Goal: Task Accomplishment & Management: Manage account settings

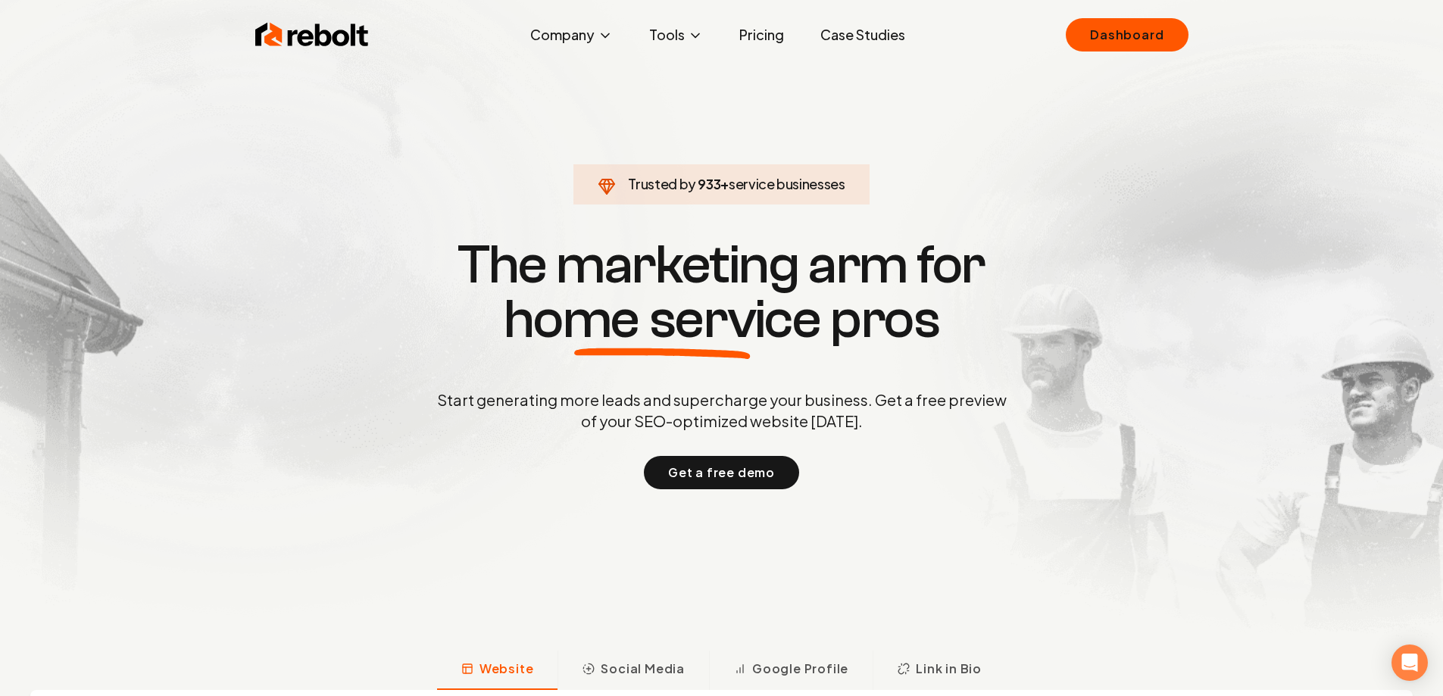
click at [1063, 33] on div "Rebolt Company About Blog Jobs Tools Google Review QR Code Generator Google Bus…" at bounding box center [722, 34] width 970 height 45
click at [1128, 34] on link "Dashboard" at bounding box center [1127, 34] width 122 height 33
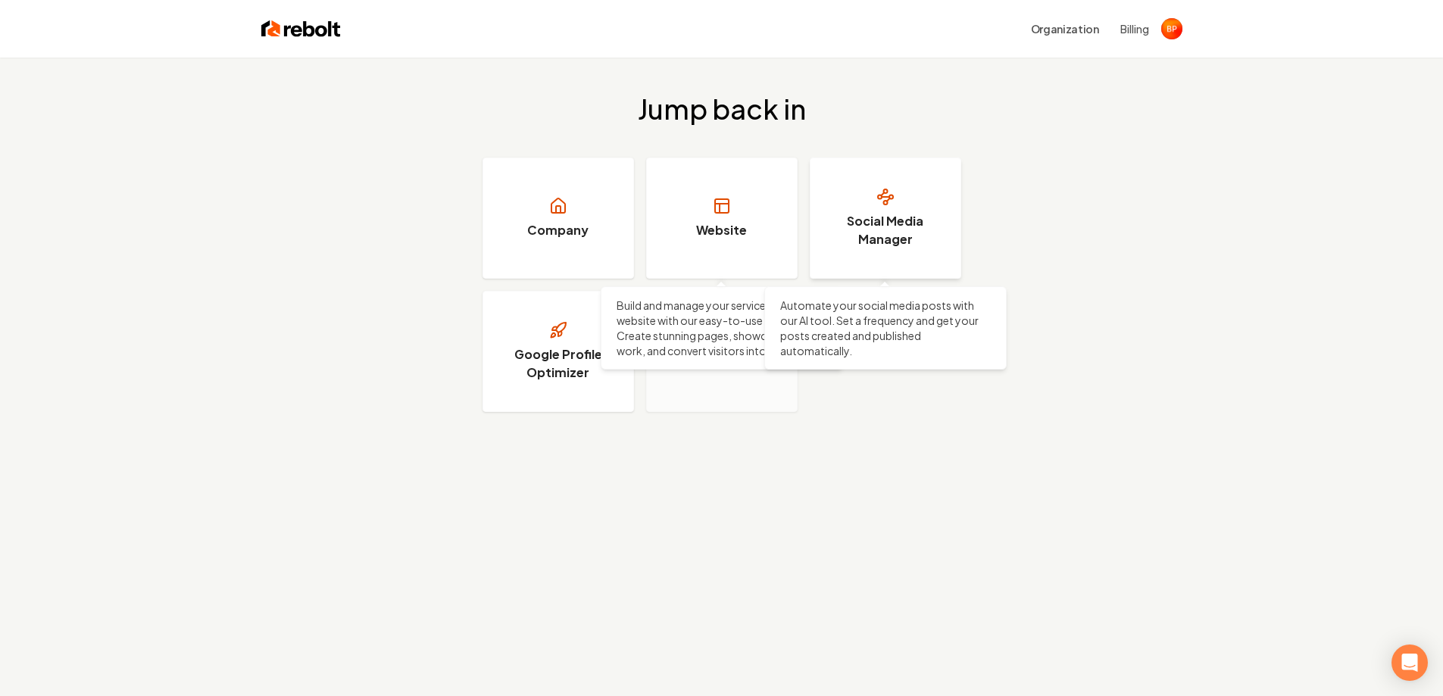
click at [865, 211] on link "Social Media Manager" at bounding box center [886, 218] width 152 height 121
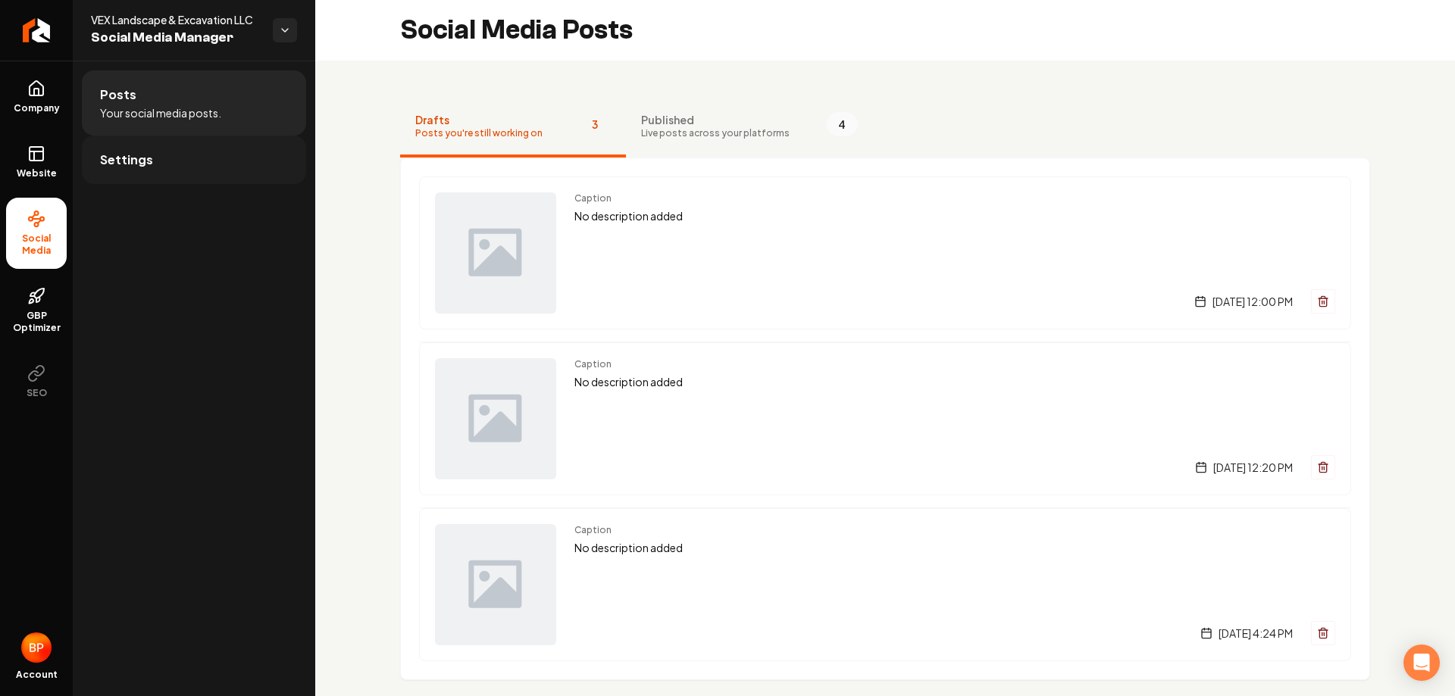
click at [234, 156] on link "Settings" at bounding box center [194, 160] width 224 height 48
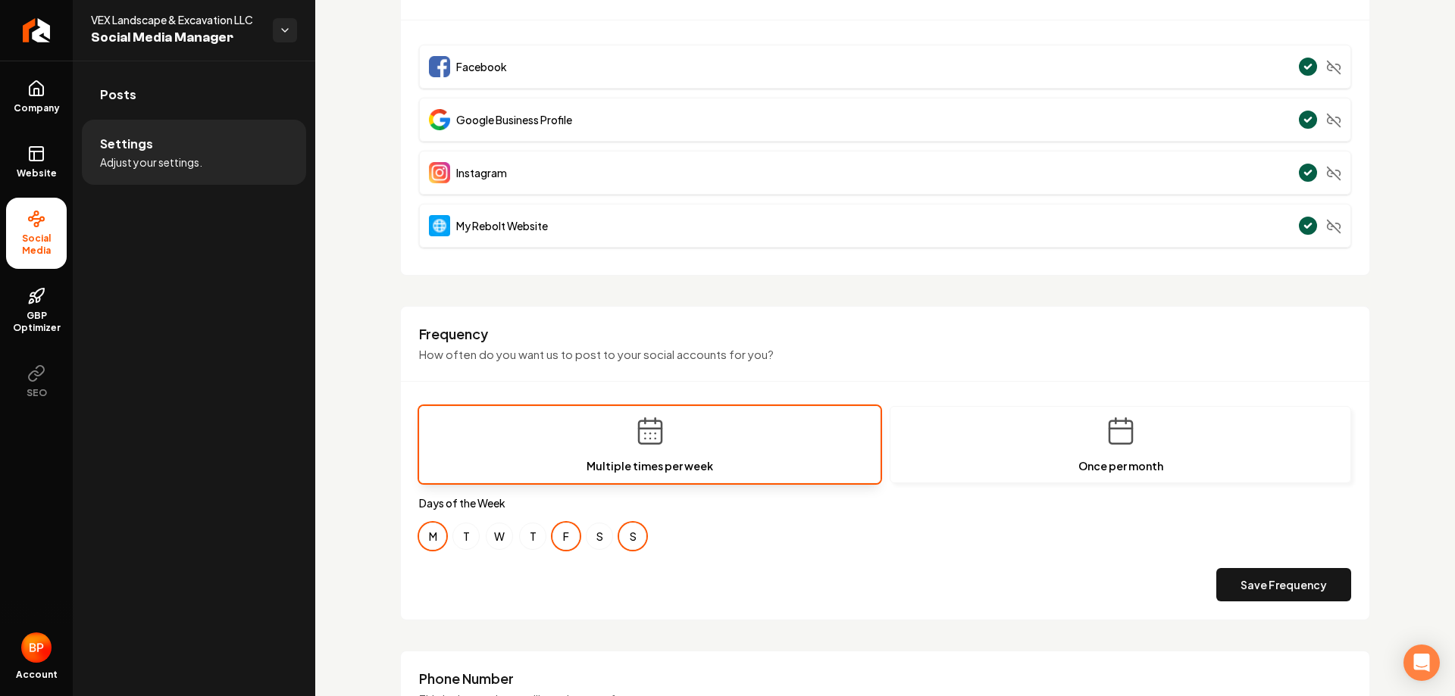
scroll to position [396, 0]
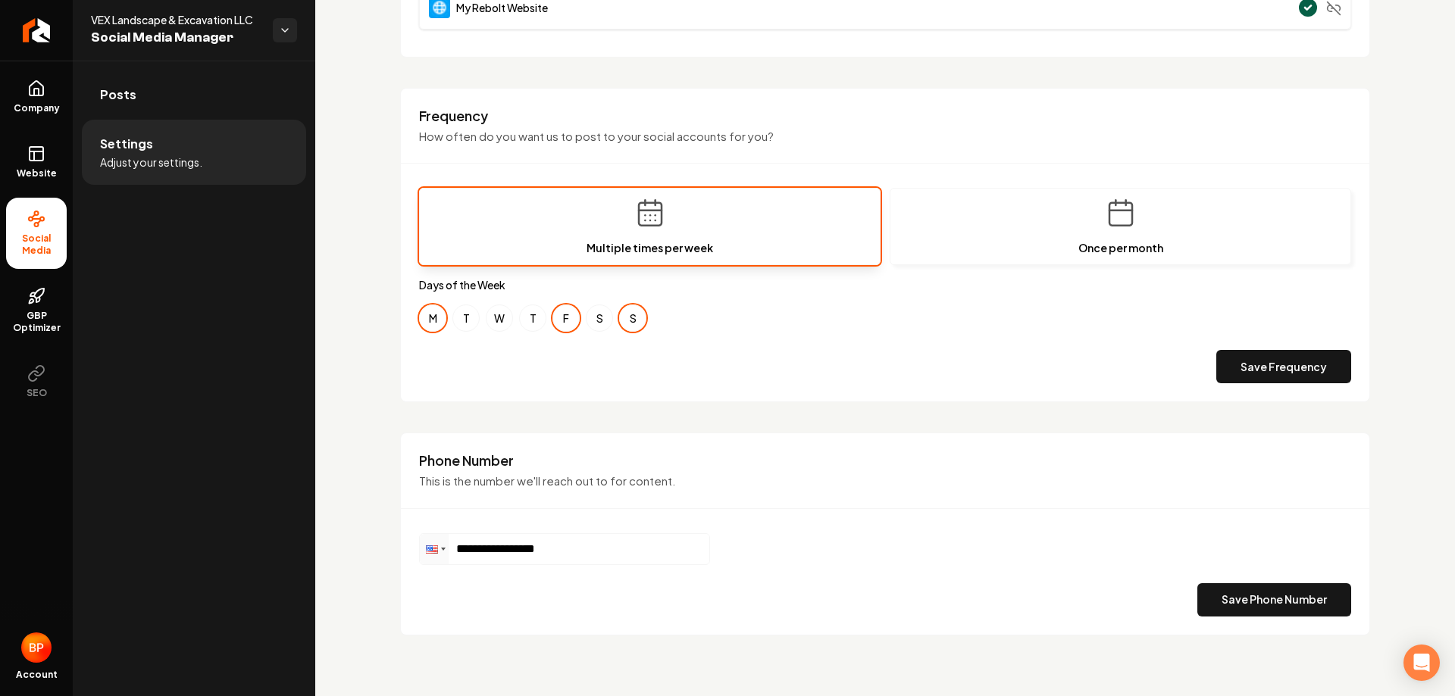
click at [485, 317] on div "M T W T F S S" at bounding box center [885, 318] width 932 height 27
click at [497, 318] on button "W" at bounding box center [499, 318] width 27 height 27
click at [498, 327] on button "W" at bounding box center [499, 318] width 27 height 27
click at [712, 394] on div "Frequency How often do you want us to post to your social accounts for you? Mul…" at bounding box center [885, 245] width 970 height 315
click at [68, 174] on ul "Company Website Social Media GBP Optimizer SEO" at bounding box center [36, 239] width 73 height 357
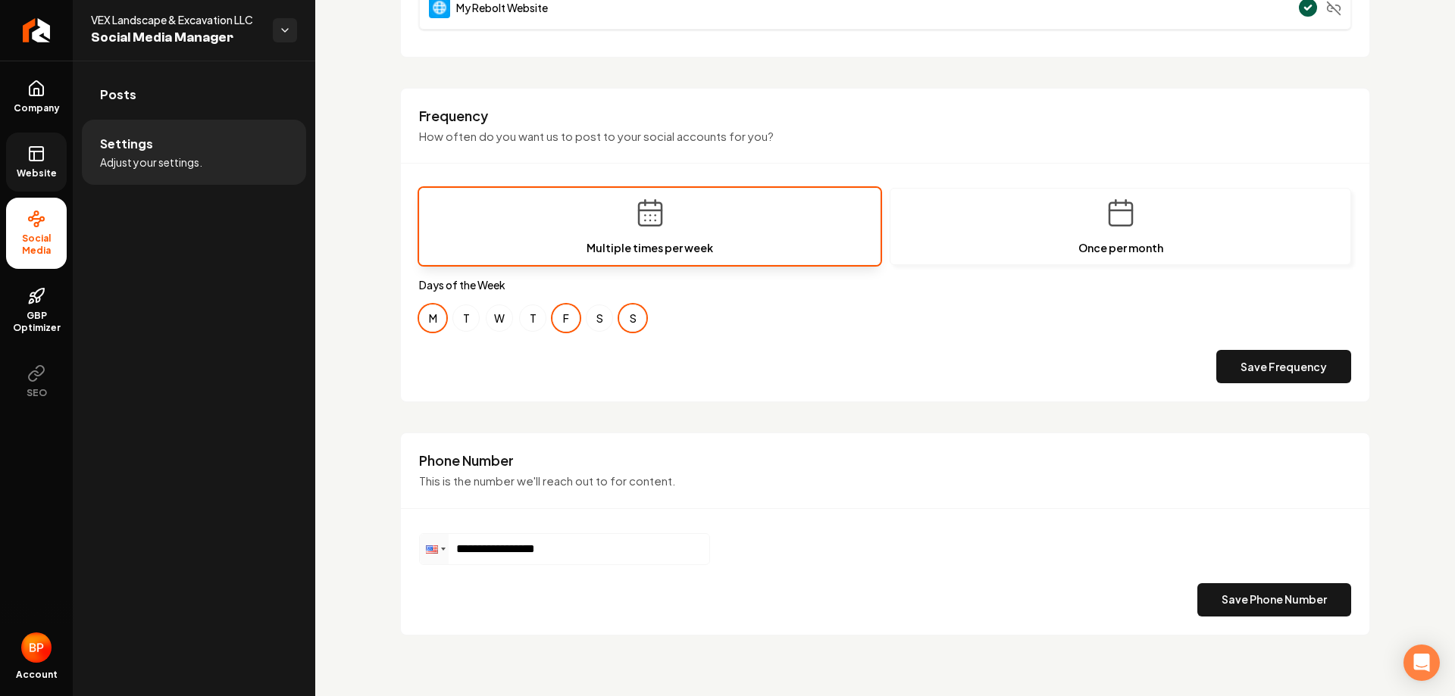
click at [64, 173] on link "Website" at bounding box center [36, 162] width 61 height 59
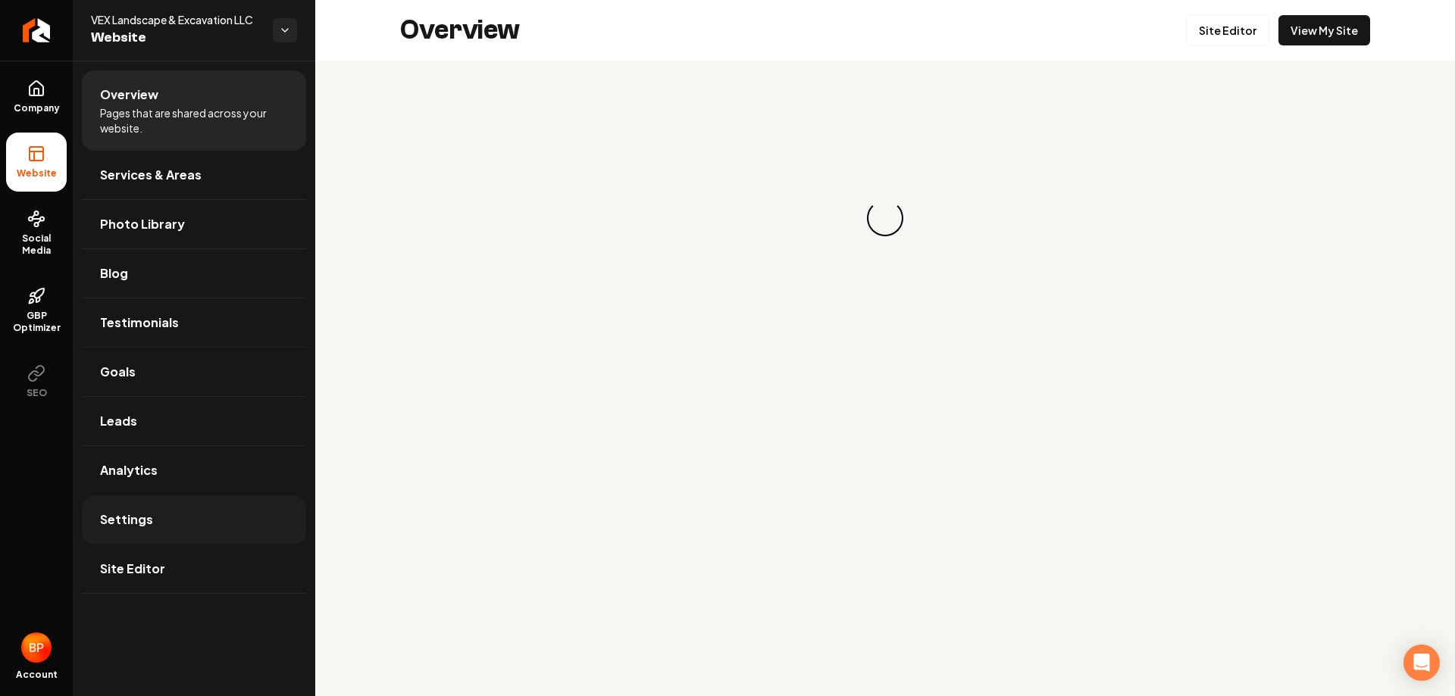
click at [169, 505] on link "Settings" at bounding box center [194, 520] width 224 height 48
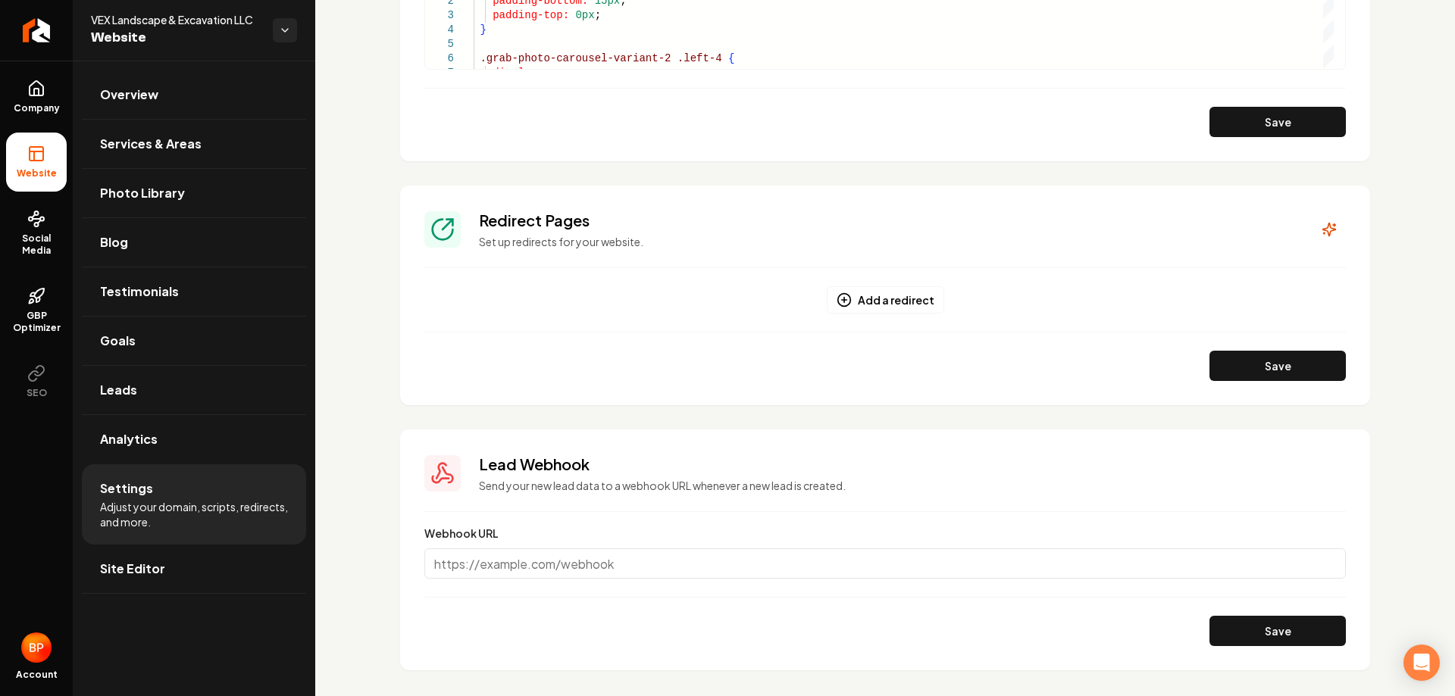
scroll to position [1328, 0]
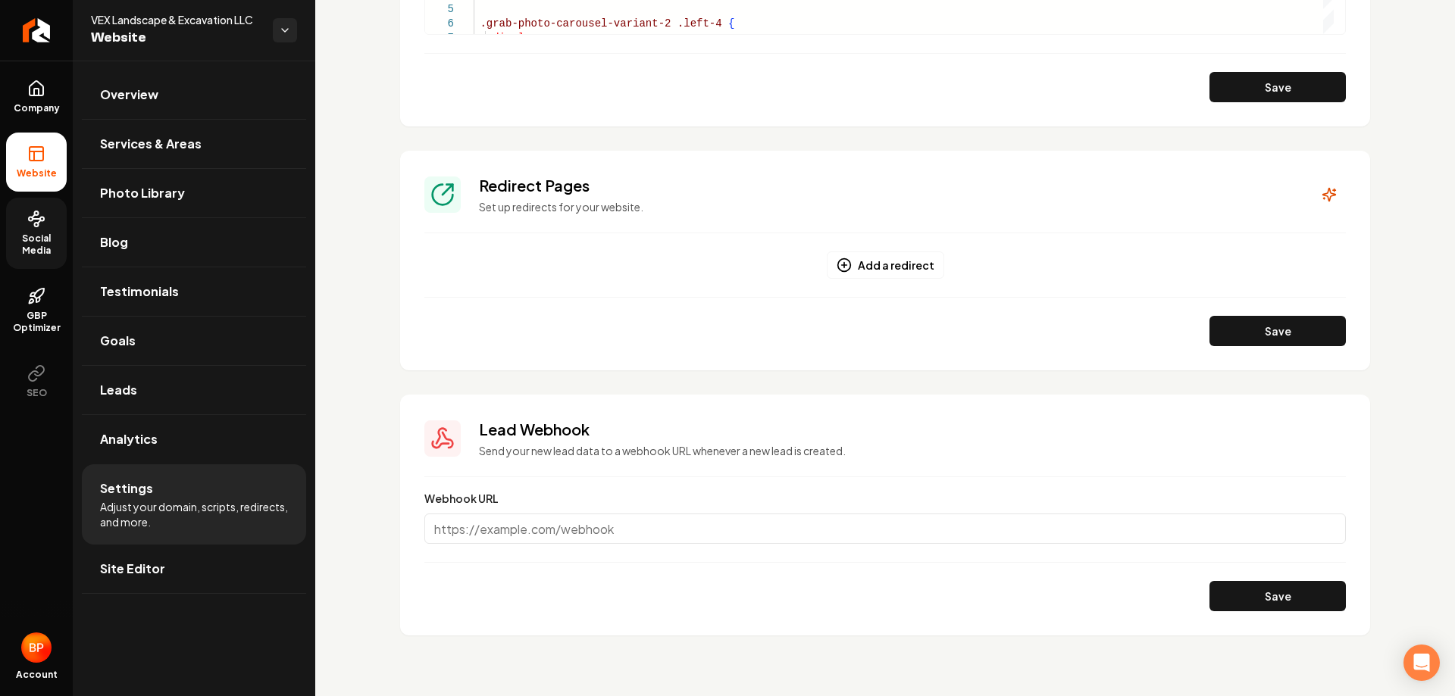
click at [39, 246] on span "Social Media" at bounding box center [36, 245] width 61 height 24
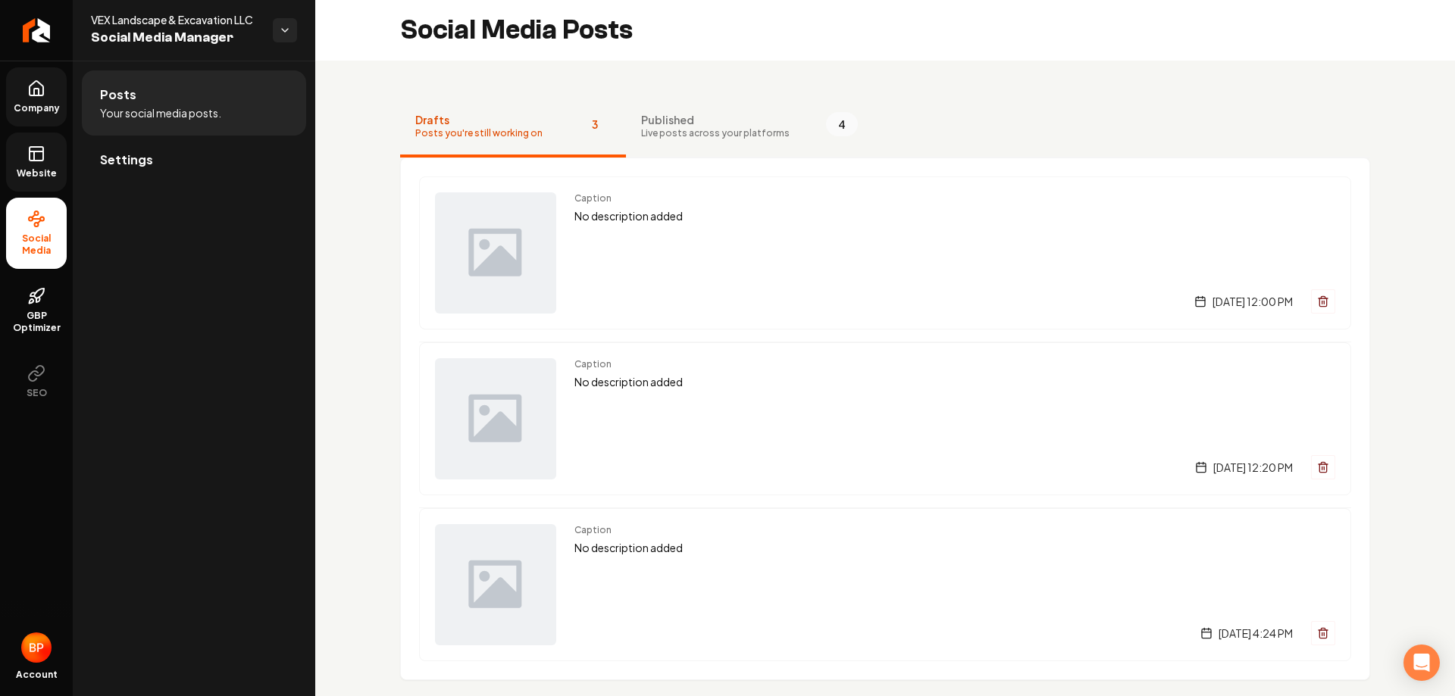
click at [56, 105] on span "Company" at bounding box center [37, 108] width 58 height 12
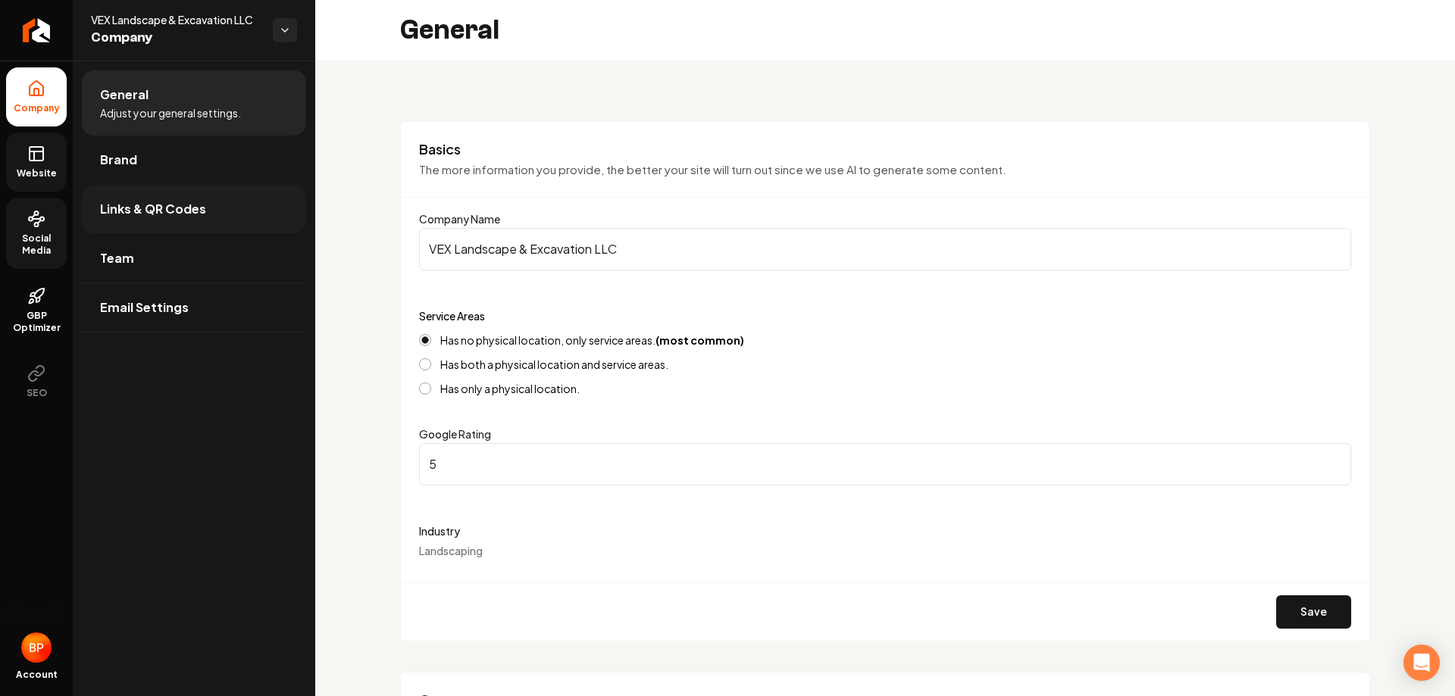
click at [225, 214] on link "Links & QR Codes" at bounding box center [194, 209] width 224 height 48
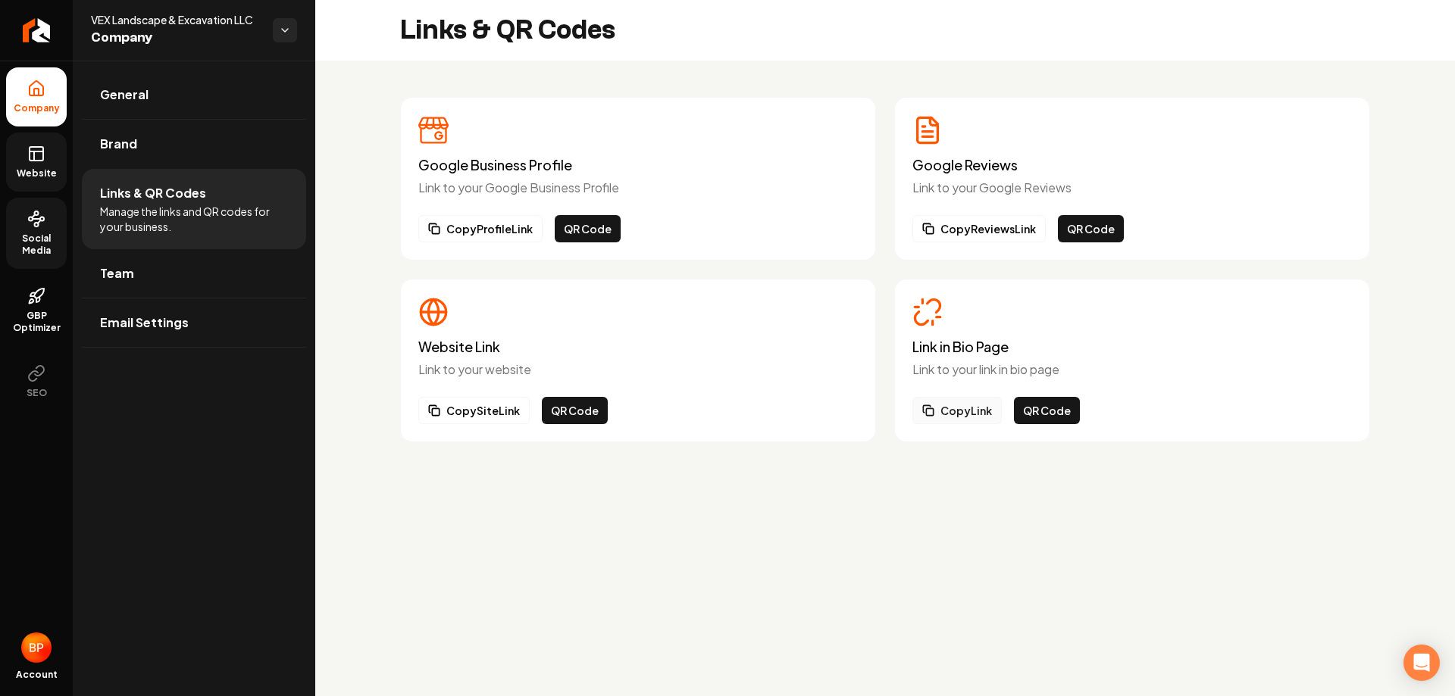
click at [968, 410] on button "Copy Link" at bounding box center [956, 410] width 89 height 27
